Goal: Task Accomplishment & Management: Manage account settings

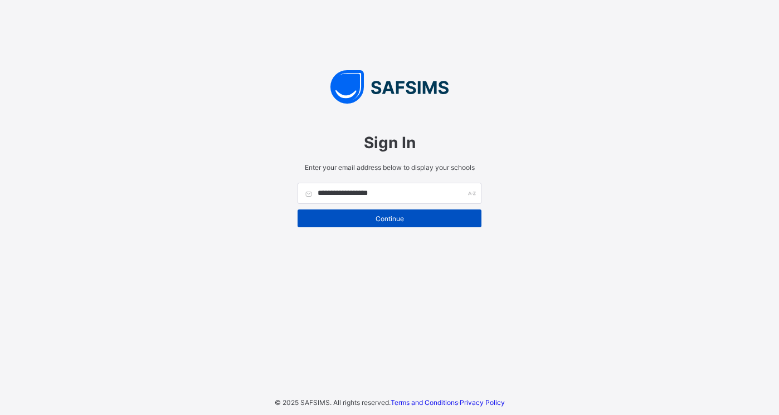
type input "**********"
click at [382, 220] on span "Continue" at bounding box center [389, 219] width 167 height 8
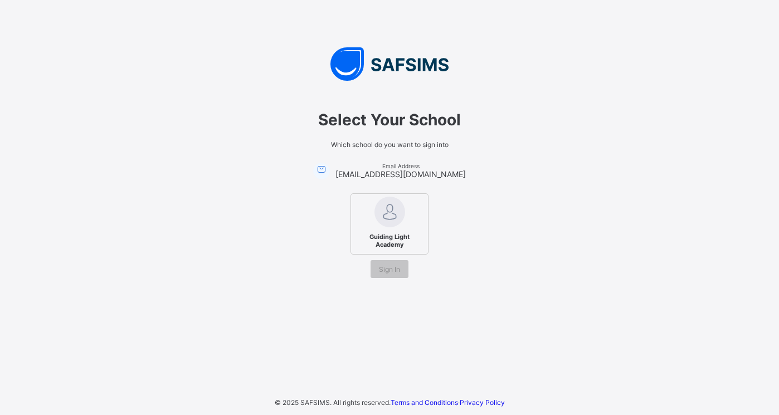
click at [394, 243] on span "Guiding Light Academy" at bounding box center [389, 240] width 68 height 21
click at [396, 267] on span "Sign In" at bounding box center [389, 269] width 21 height 8
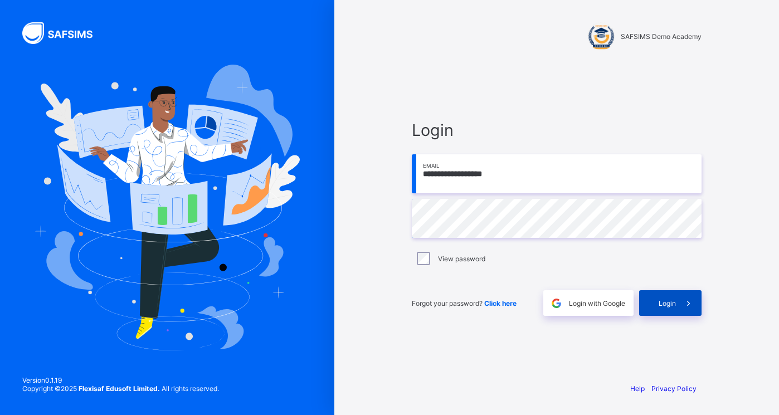
click at [668, 299] on span "Login" at bounding box center [667, 303] width 17 height 8
click at [672, 300] on span "Login" at bounding box center [667, 303] width 17 height 8
click at [509, 301] on span "Click here" at bounding box center [500, 303] width 32 height 8
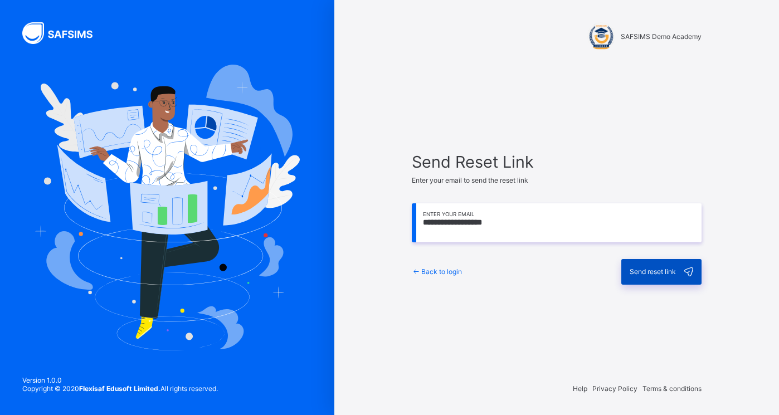
type input "**********"
click at [650, 273] on span "Send reset link" at bounding box center [653, 271] width 46 height 8
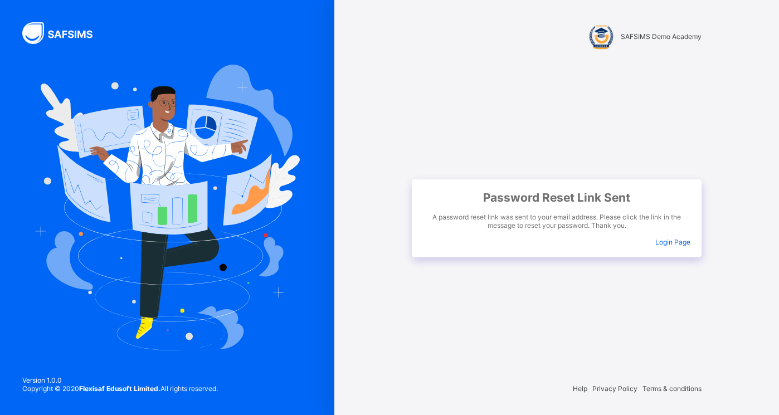
click at [670, 242] on span "Login Page" at bounding box center [672, 242] width 35 height 8
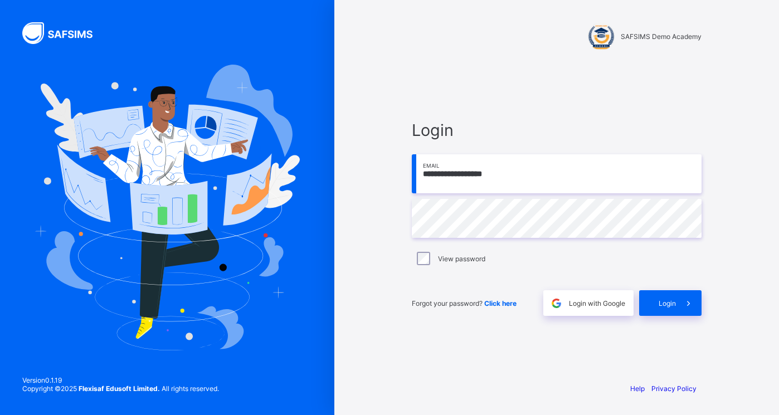
click at [500, 303] on span "Click here" at bounding box center [500, 303] width 32 height 8
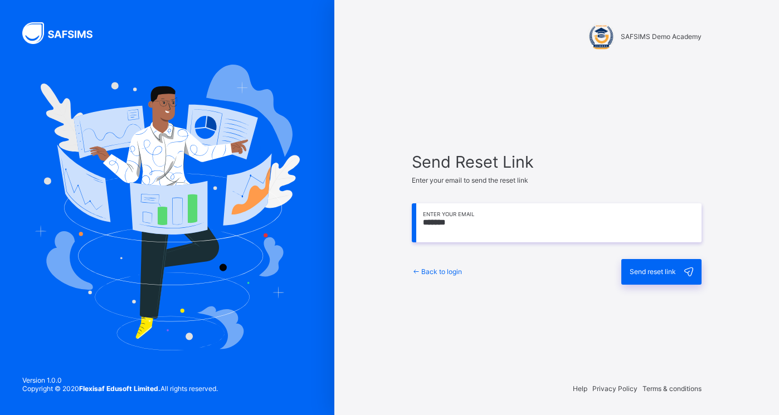
type input "**********"
click at [649, 272] on span "Send reset link" at bounding box center [653, 271] width 46 height 8
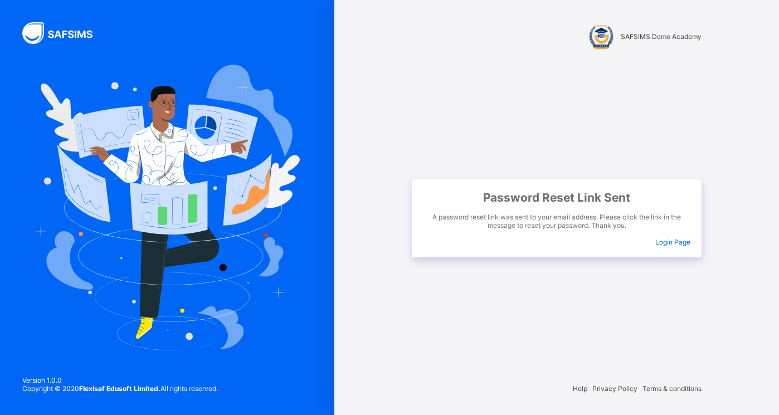
click at [674, 242] on span "Login Page" at bounding box center [672, 242] width 35 height 8
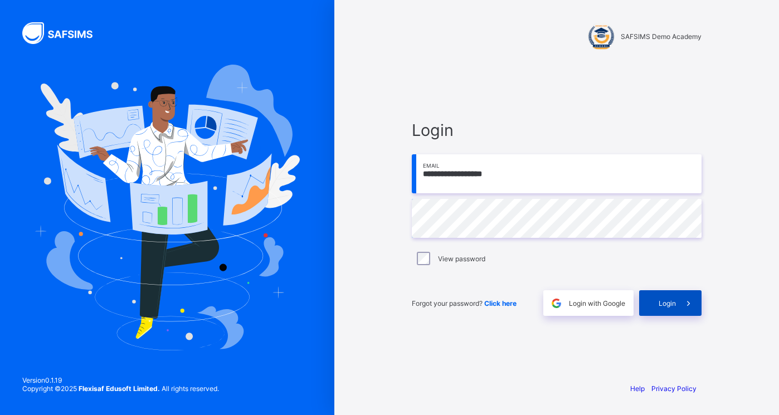
click at [677, 299] on span at bounding box center [689, 303] width 26 height 26
click at [673, 303] on span "Login" at bounding box center [667, 303] width 17 height 8
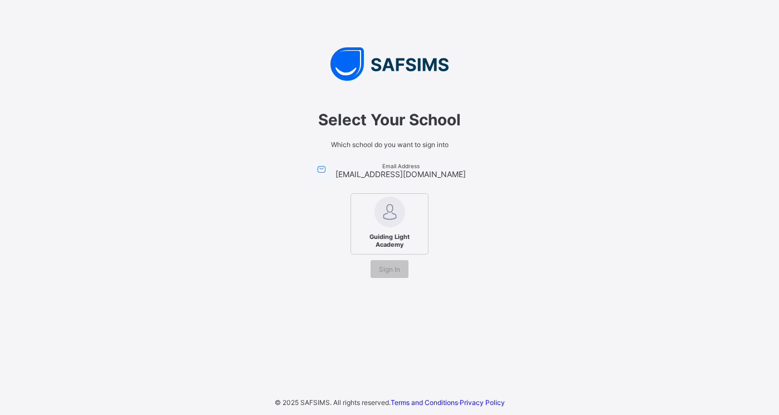
click at [399, 231] on span "Guiding Light Academy" at bounding box center [389, 240] width 68 height 21
click at [404, 269] on div "Sign In" at bounding box center [390, 269] width 38 height 18
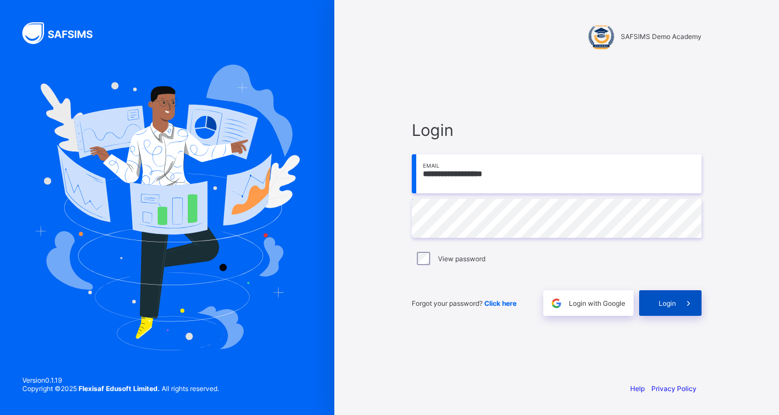
click at [674, 303] on span "Login" at bounding box center [667, 303] width 17 height 8
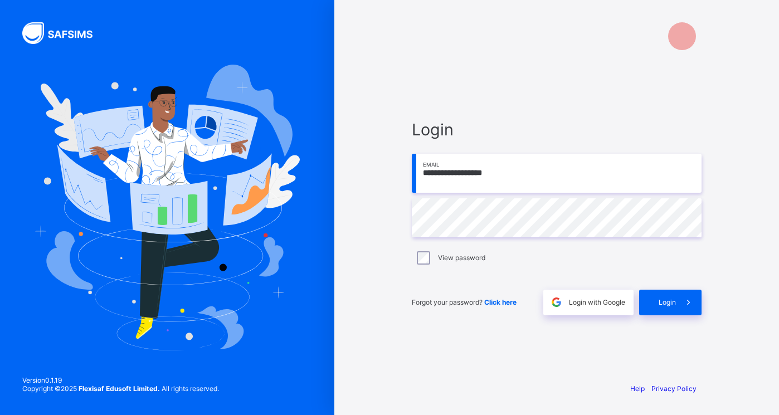
click at [511, 300] on span "Click here" at bounding box center [500, 302] width 32 height 8
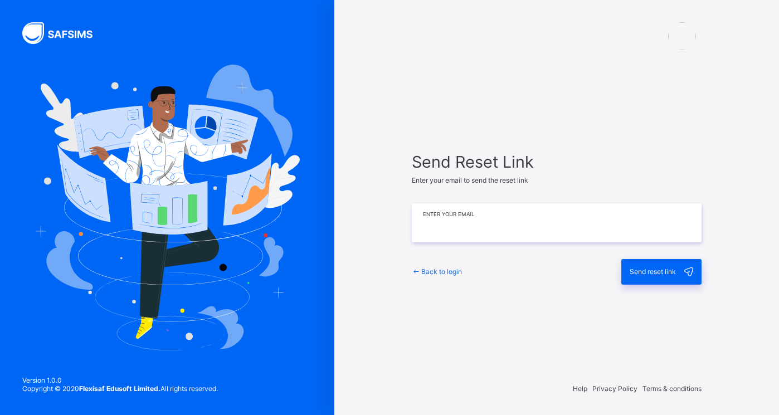
click at [514, 231] on input "email" at bounding box center [557, 222] width 290 height 39
type input "**********"
click at [655, 274] on span "Send reset link" at bounding box center [653, 271] width 46 height 8
click at [441, 271] on span "Back to login" at bounding box center [441, 271] width 41 height 8
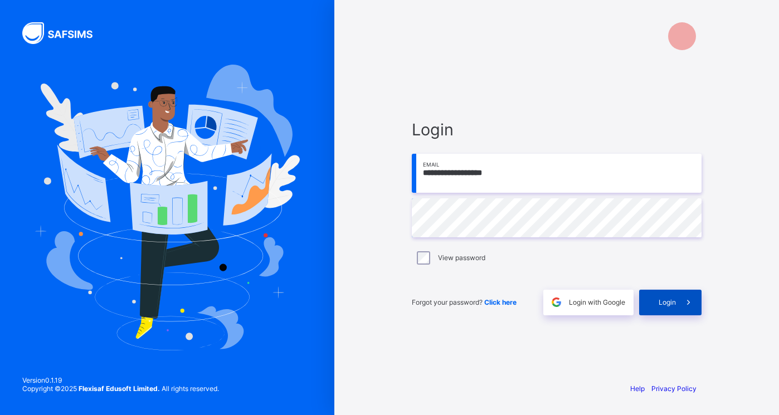
click at [680, 302] on span at bounding box center [689, 303] width 26 height 26
click at [509, 302] on span "Click here" at bounding box center [500, 302] width 32 height 8
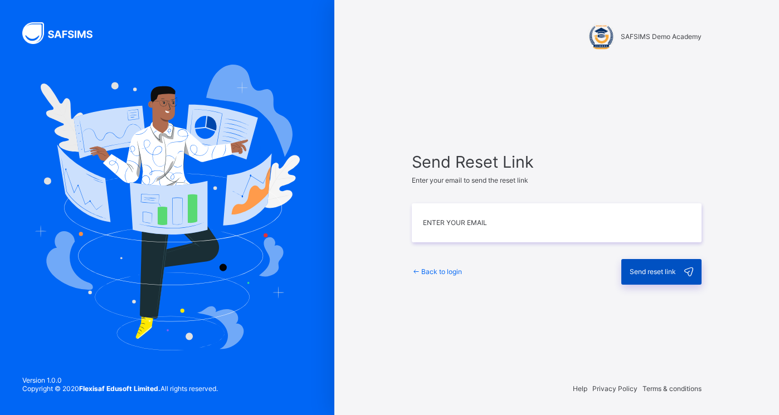
click at [661, 273] on span "Send reset link" at bounding box center [653, 271] width 46 height 8
